Goal: Transaction & Acquisition: Purchase product/service

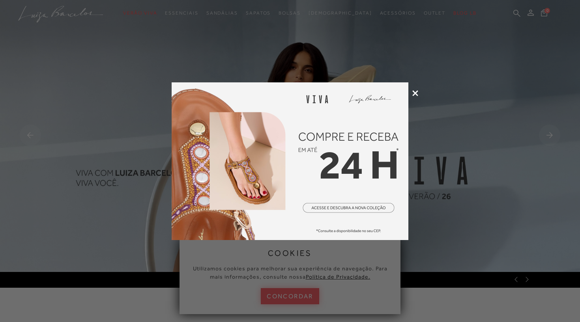
click at [414, 93] on icon at bounding box center [415, 93] width 6 height 6
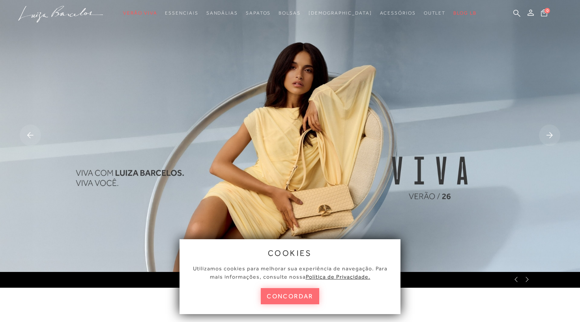
click at [306, 294] on button "concordar" at bounding box center [290, 297] width 58 height 16
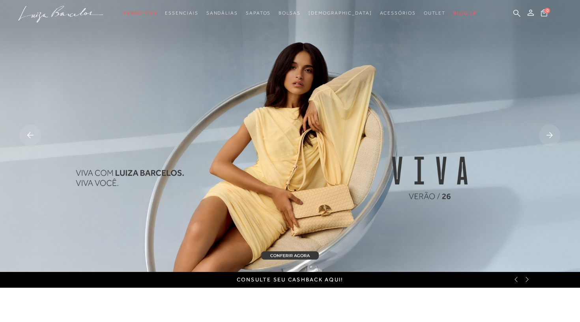
click at [549, 136] on rect at bounding box center [549, 135] width 21 height 21
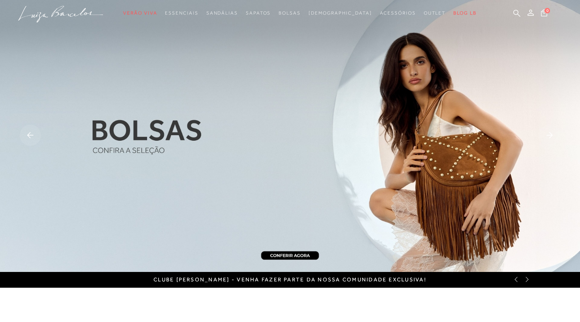
click at [32, 133] on rect at bounding box center [30, 135] width 21 height 21
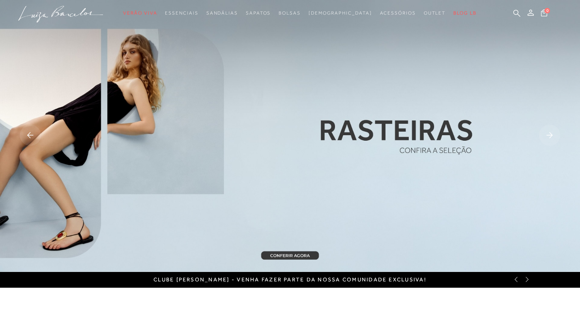
click at [292, 256] on img at bounding box center [290, 136] width 580 height 272
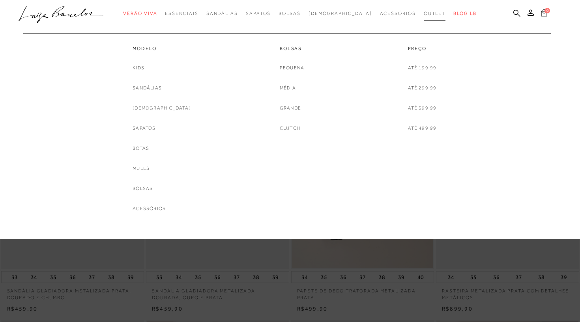
click at [424, 13] on span "Outlet" at bounding box center [435, 14] width 22 height 6
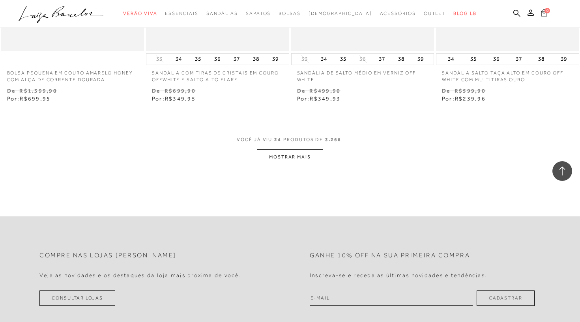
scroll to position [1592, 0]
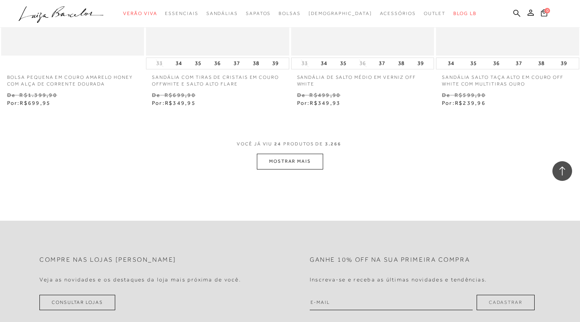
click at [301, 157] on button "MOSTRAR MAIS" at bounding box center [290, 161] width 66 height 15
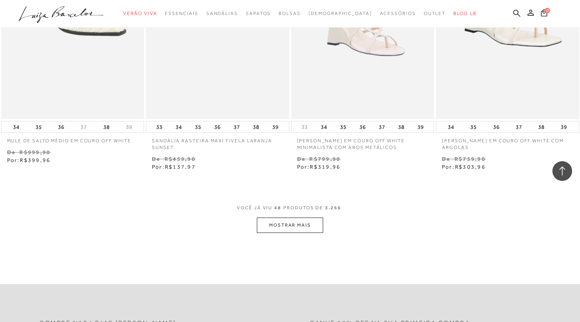
scroll to position [3191, 0]
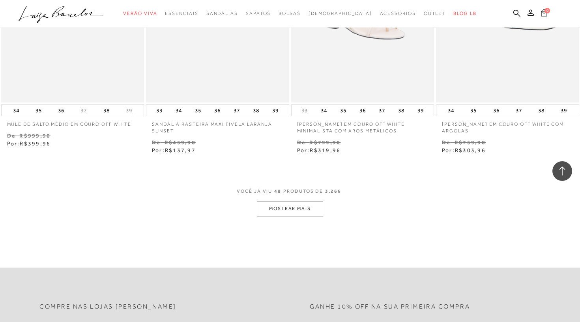
click at [312, 201] on button "MOSTRAR MAIS" at bounding box center [290, 208] width 66 height 15
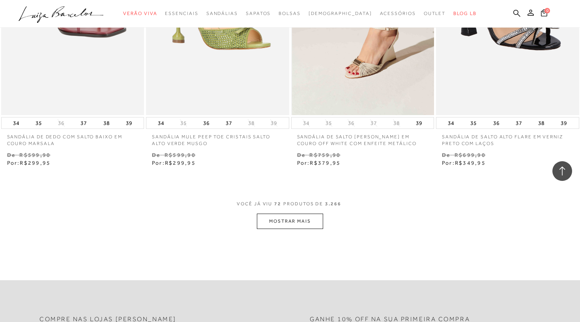
scroll to position [4875, 0]
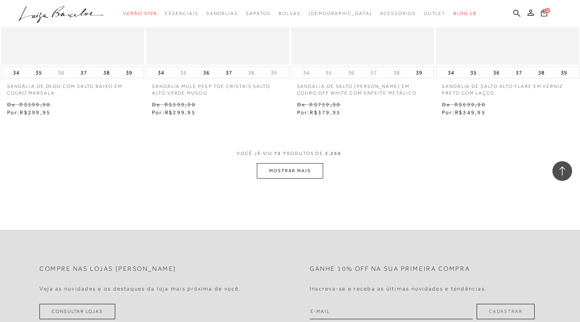
click at [295, 163] on button "MOSTRAR MAIS" at bounding box center [290, 170] width 66 height 15
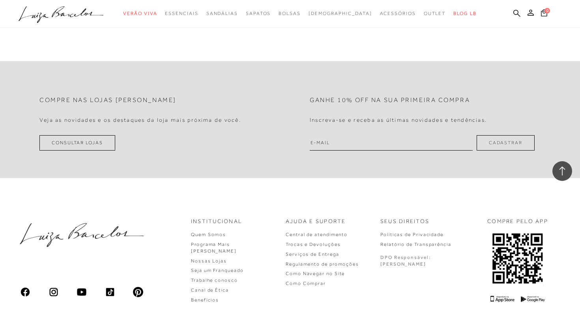
scroll to position [6555, 0]
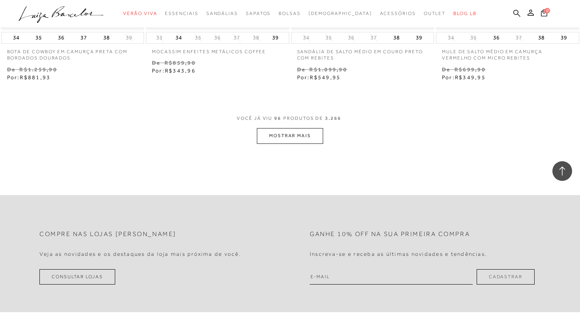
click at [309, 128] on button "MOSTRAR MAIS" at bounding box center [290, 135] width 66 height 15
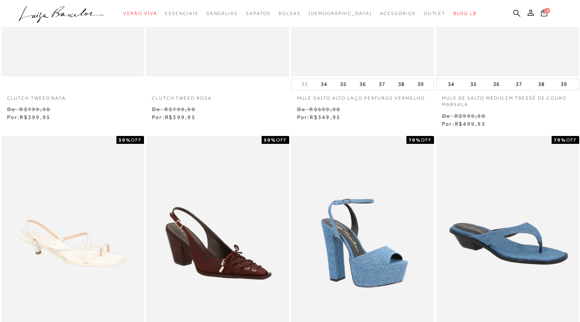
scroll to position [0, 0]
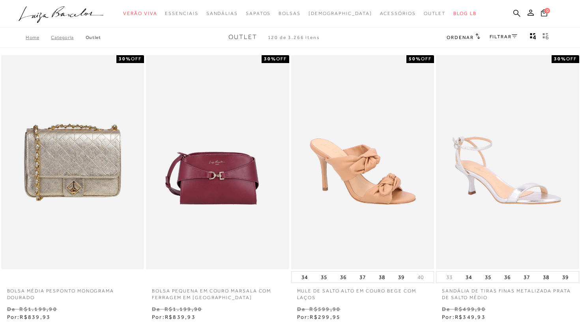
click at [512, 36] on icon at bounding box center [515, 36] width 6 height 4
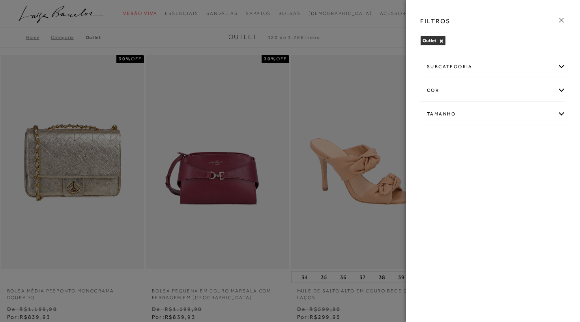
click at [470, 117] on div "Tamanho" at bounding box center [493, 114] width 145 height 21
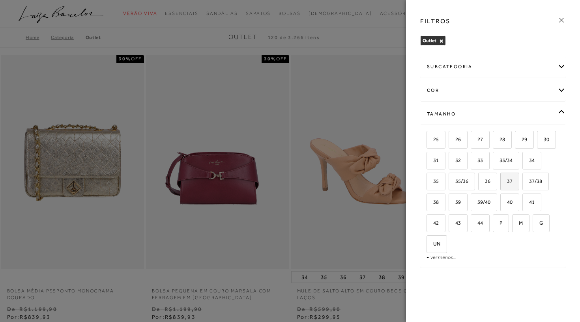
click at [510, 183] on span "37" at bounding box center [506, 181] width 11 height 6
click at [507, 183] on input "37" at bounding box center [503, 183] width 8 height 8
checkbox input "true"
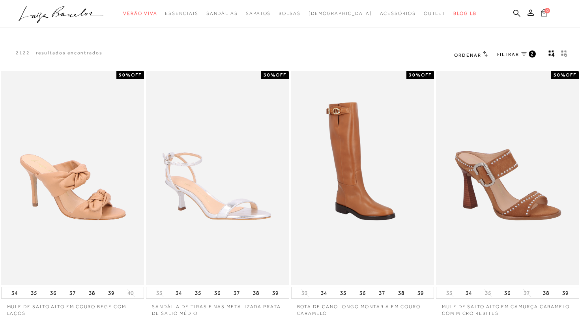
click at [510, 52] on span "FILTRAR" at bounding box center [508, 54] width 22 height 7
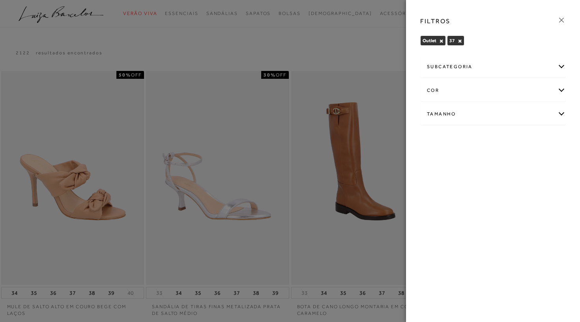
click at [487, 67] on div "subcategoria" at bounding box center [493, 66] width 145 height 21
click at [487, 66] on div "subcategoria" at bounding box center [493, 66] width 145 height 21
click at [356, 32] on div at bounding box center [290, 161] width 580 height 322
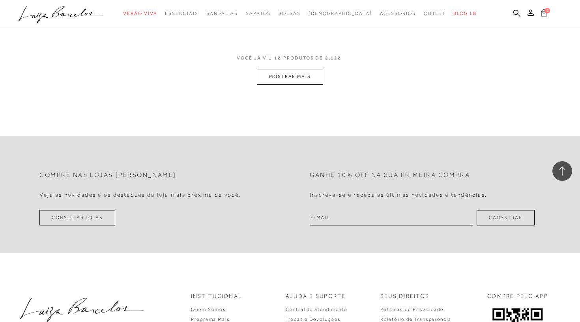
scroll to position [864, 0]
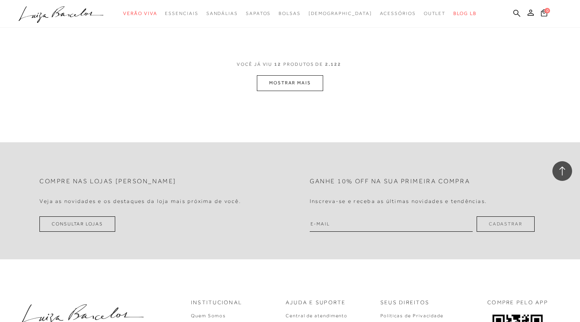
click at [300, 82] on button "MOSTRAR MAIS" at bounding box center [290, 82] width 66 height 15
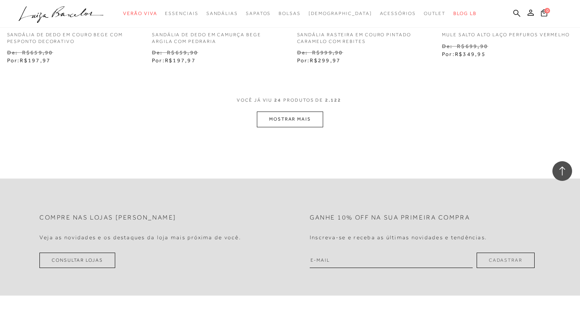
scroll to position [1653, 0]
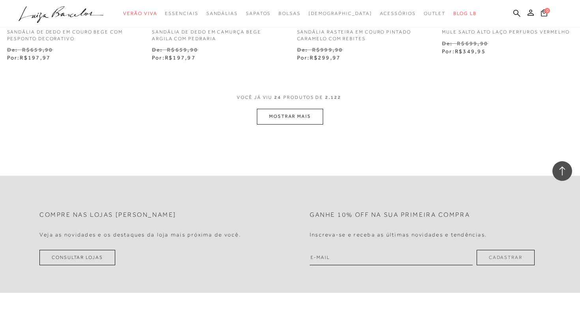
click at [280, 115] on button "MOSTRAR MAIS" at bounding box center [290, 116] width 66 height 15
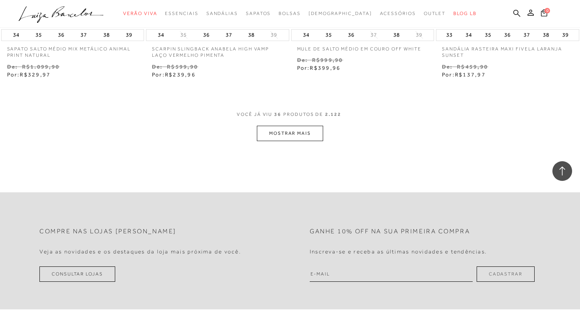
scroll to position [2465, 0]
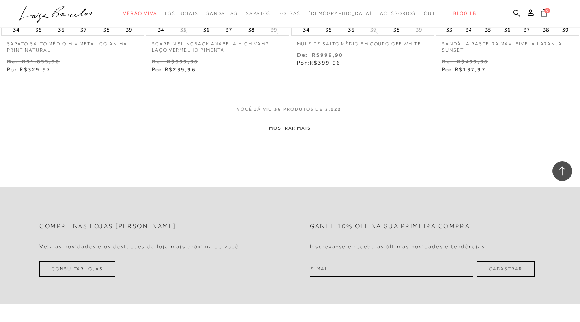
click at [276, 124] on button "MOSTRAR MAIS" at bounding box center [290, 128] width 66 height 15
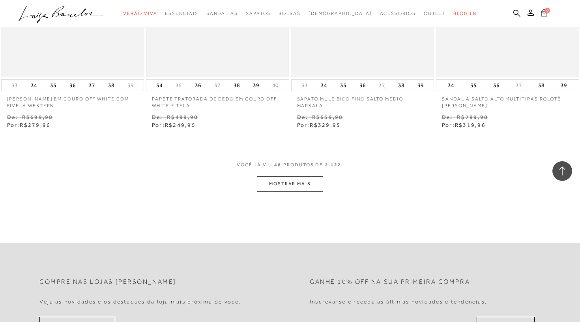
scroll to position [3237, 0]
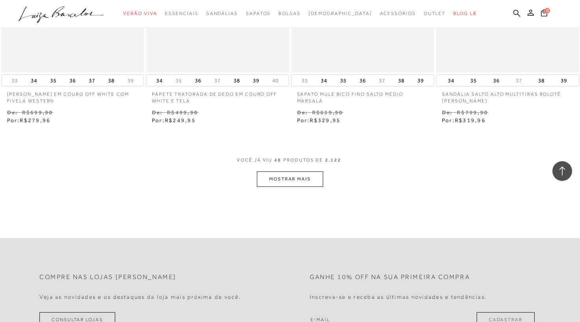
click at [278, 172] on button "MOSTRAR MAIS" at bounding box center [290, 179] width 66 height 15
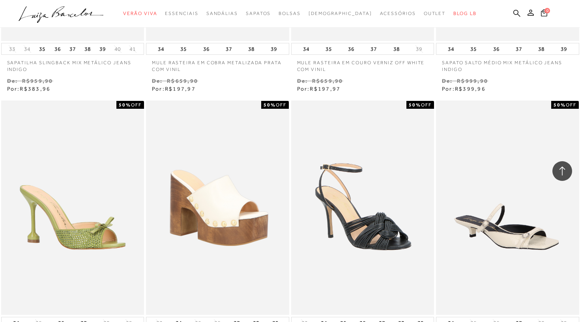
scroll to position [3545, 0]
